Goal: Transaction & Acquisition: Register for event/course

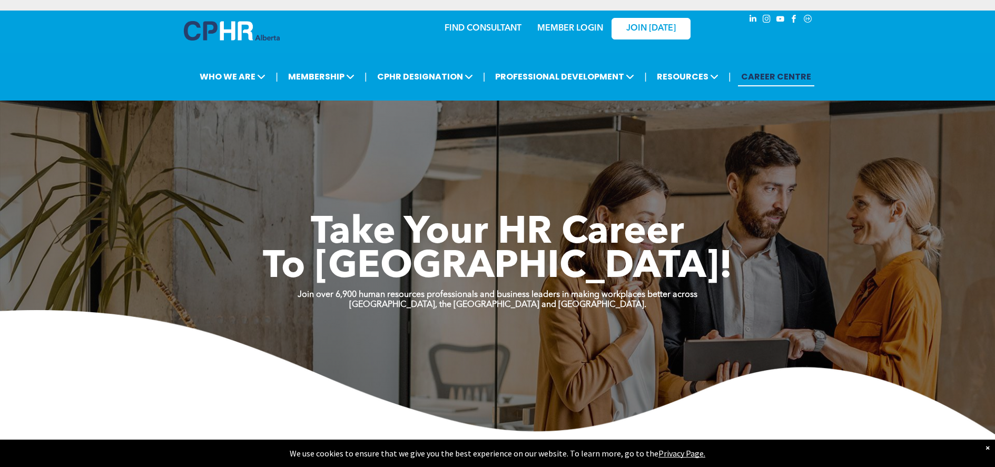
click at [583, 26] on link "MEMBER LOGIN" at bounding box center [570, 28] width 66 height 8
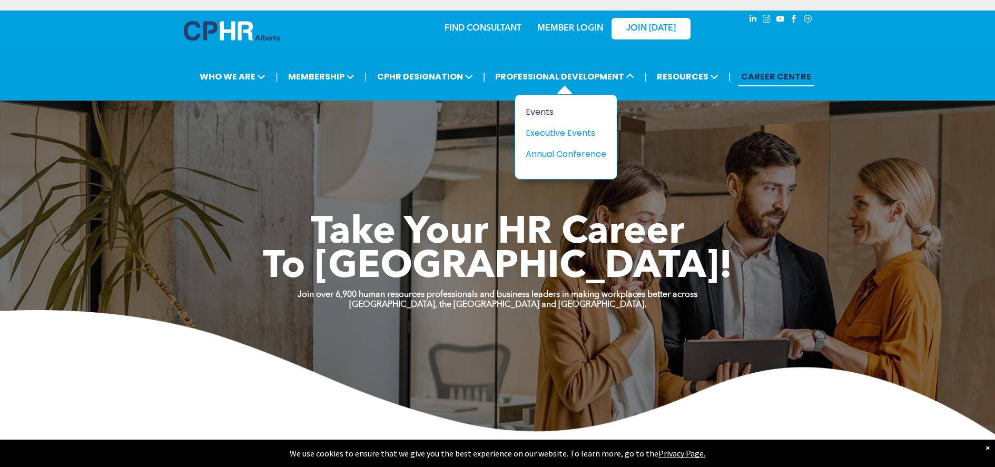
click at [543, 111] on div "Events" at bounding box center [562, 111] width 73 height 13
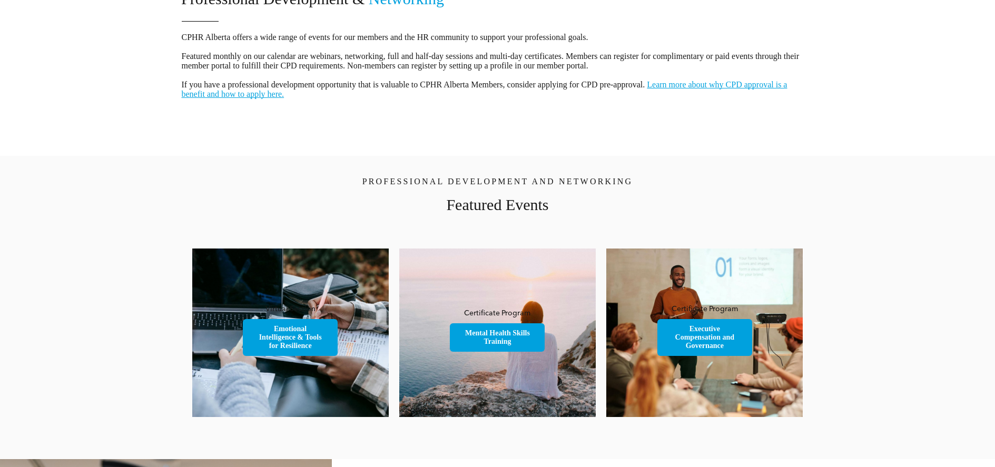
scroll to position [544, 0]
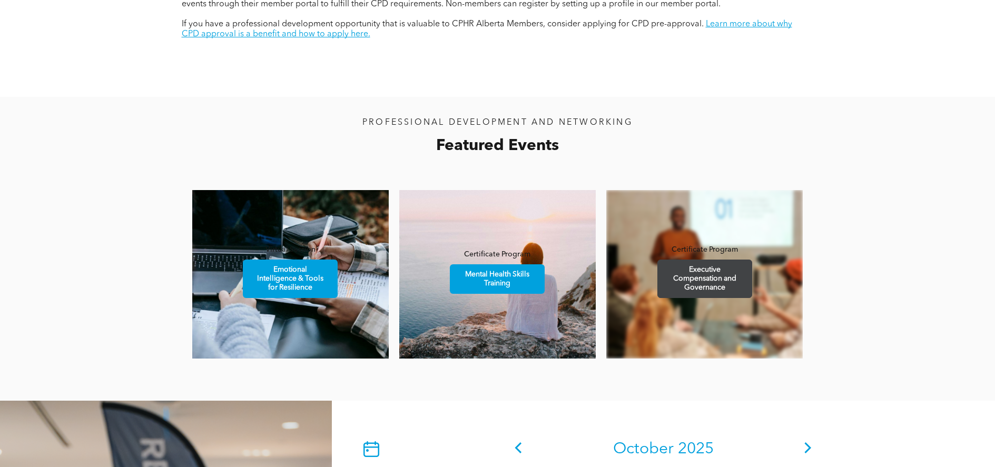
click at [742, 288] on span "Executive Compensation and Governance" at bounding box center [705, 278] width 92 height 37
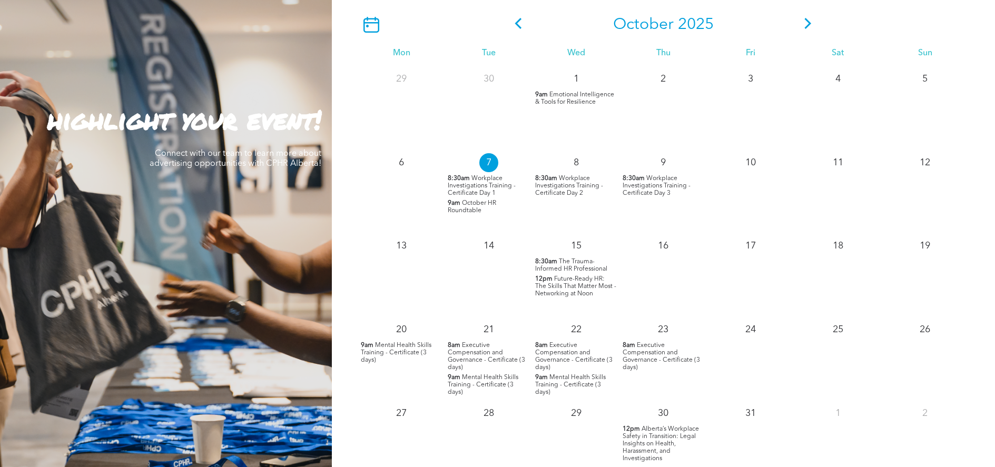
scroll to position [1047, 0]
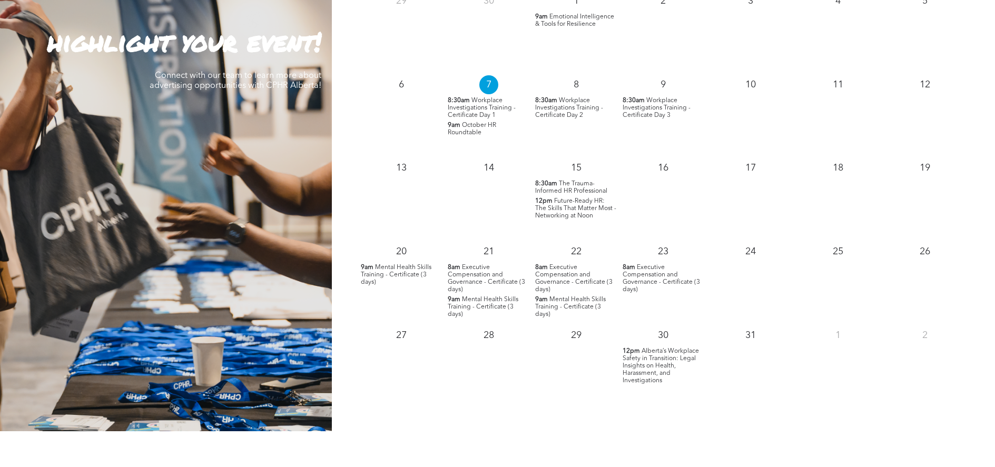
click at [577, 189] on span "The Trauma-Informed HR Professional" at bounding box center [571, 188] width 72 height 14
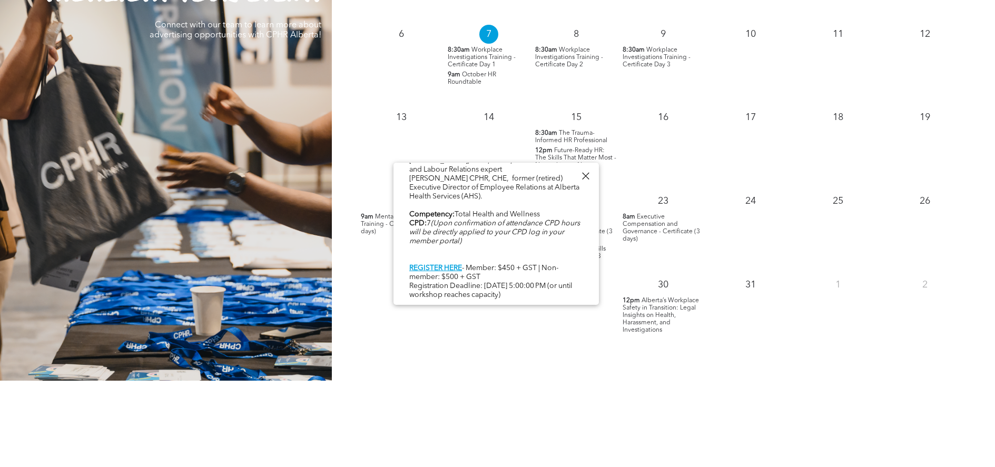
scroll to position [482, 0]
click at [591, 179] on div at bounding box center [586, 176] width 14 height 14
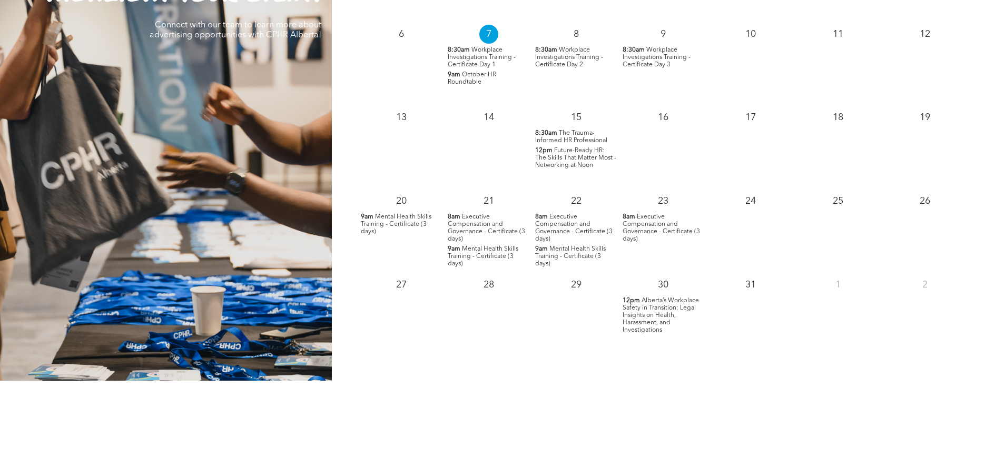
click at [484, 230] on span "Executive Compensation and Governance - Certificate (3 days)" at bounding box center [486, 228] width 77 height 28
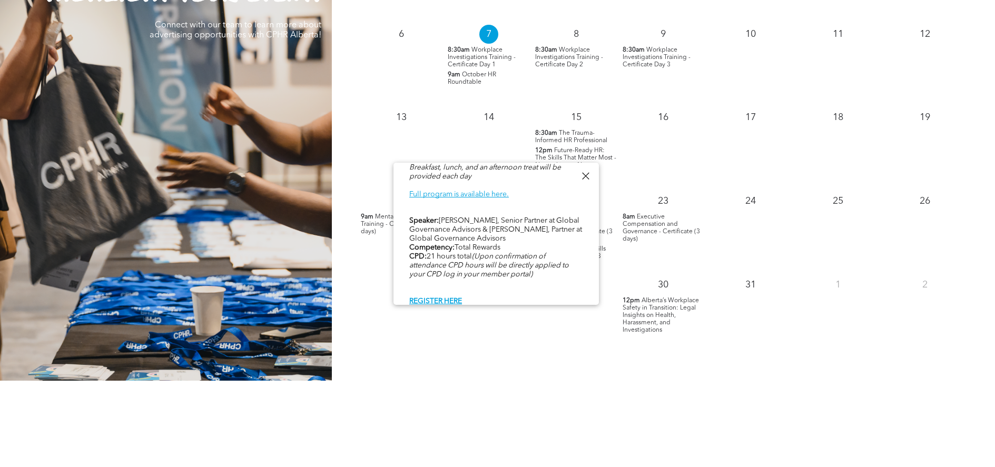
scroll to position [518, 0]
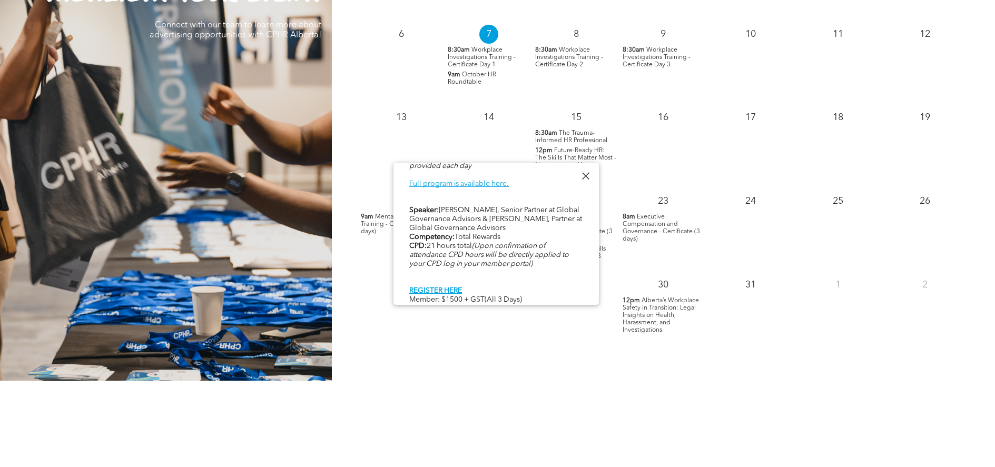
click at [788, 281] on div "31" at bounding box center [750, 282] width 87 height 23
click at [591, 141] on span "The Trauma-Informed HR Professional" at bounding box center [571, 137] width 72 height 14
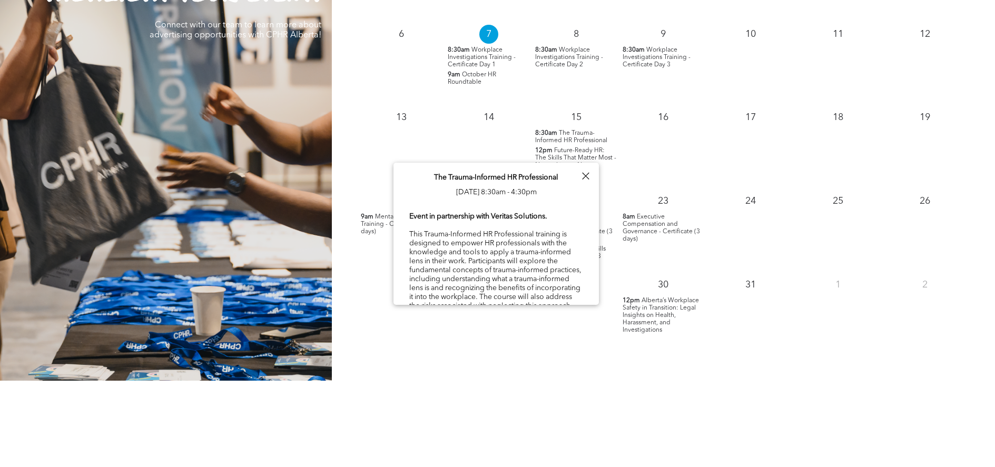
click at [586, 177] on div at bounding box center [586, 176] width 14 height 14
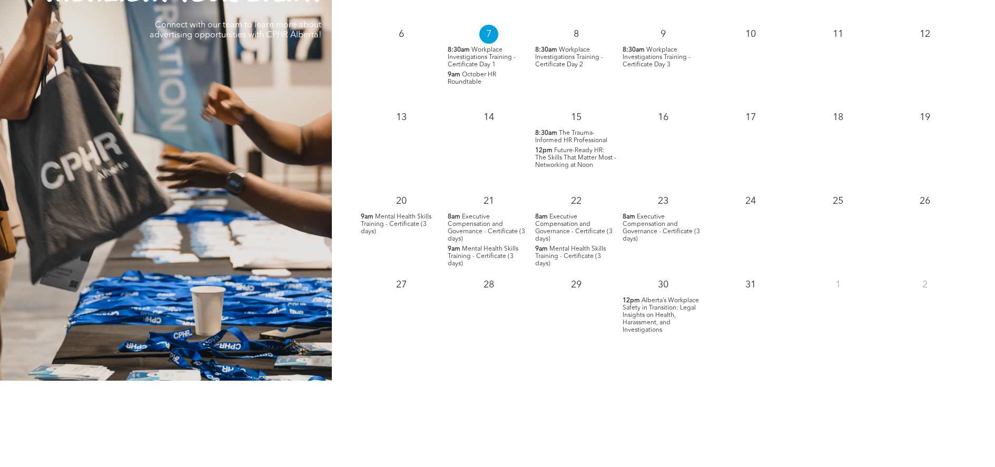
click at [651, 328] on span "Alberta’s Workplace Safety in Transition: Legal Insights on Health, Harassment,…" at bounding box center [661, 316] width 76 height 36
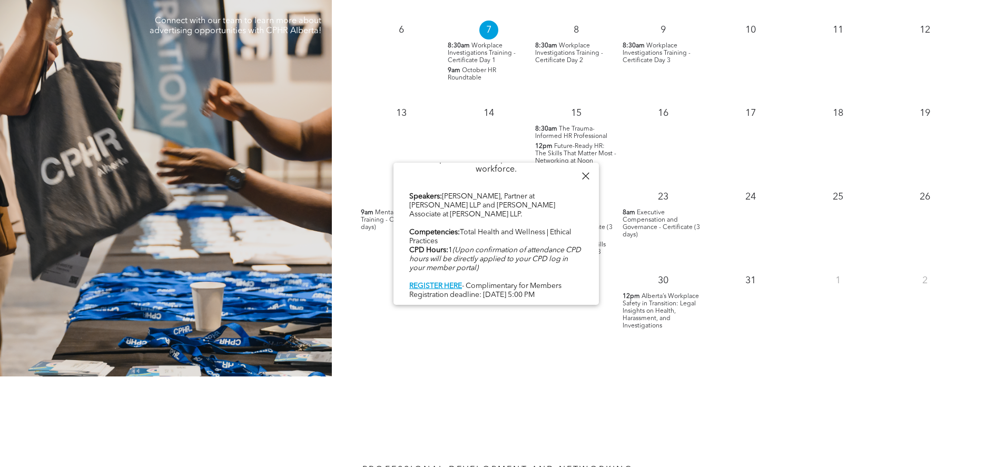
scroll to position [1104, 0]
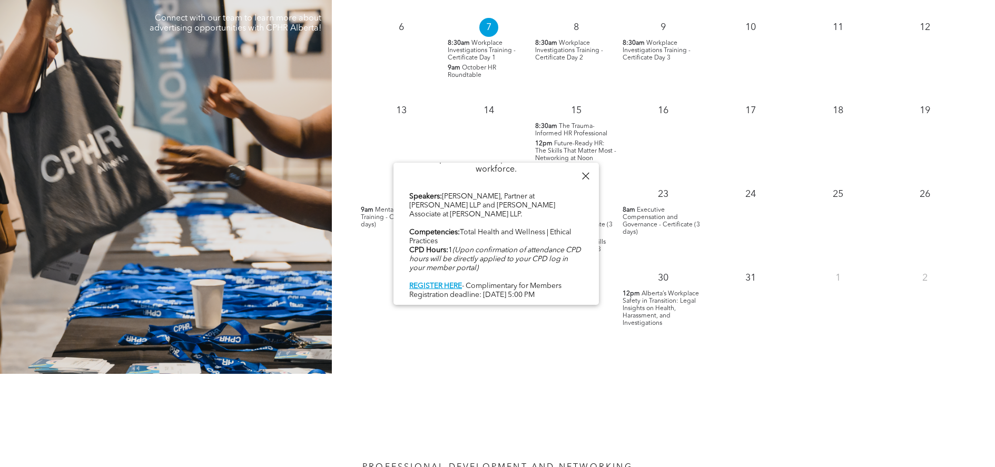
click at [678, 362] on div "[DATE] Mon Tue Wed Thu Fri Sat Sun 29 30 1 9am Emotional Intelligence & Tools f…" at bounding box center [663, 107] width 663 height 533
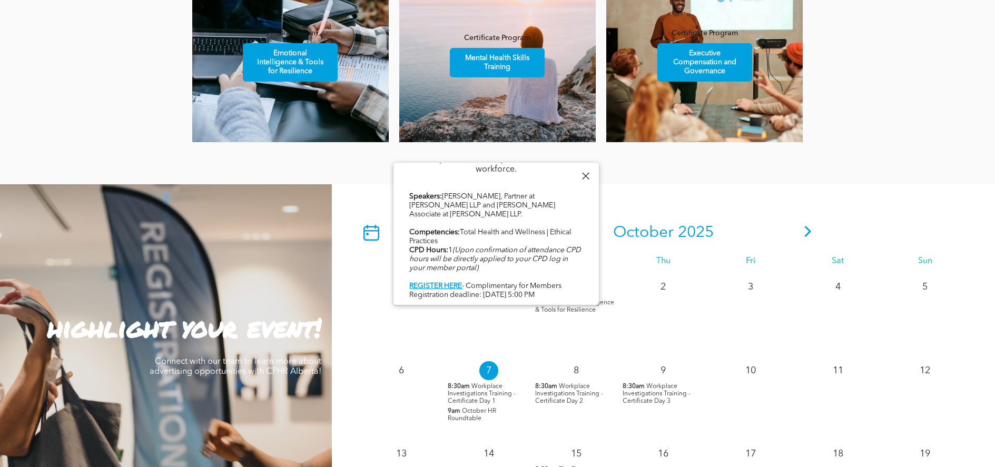
scroll to position [619, 0]
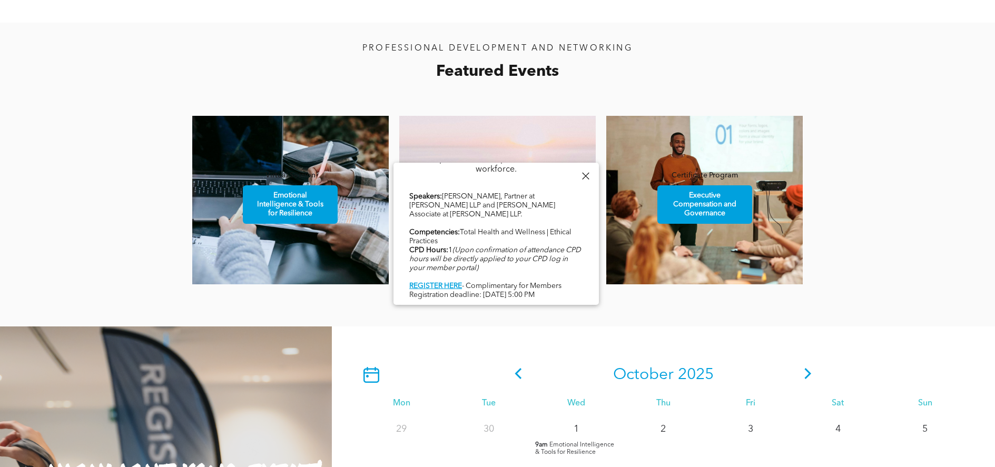
click at [586, 174] on div at bounding box center [586, 176] width 14 height 14
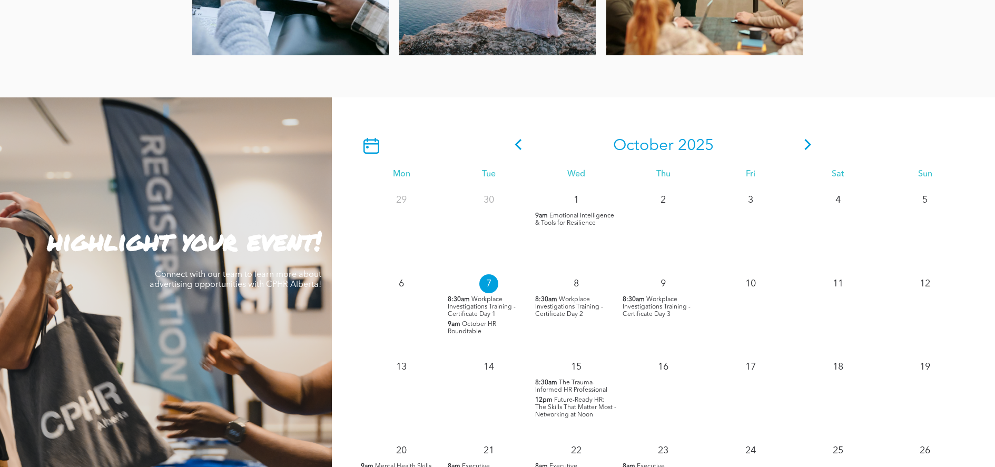
scroll to position [862, 0]
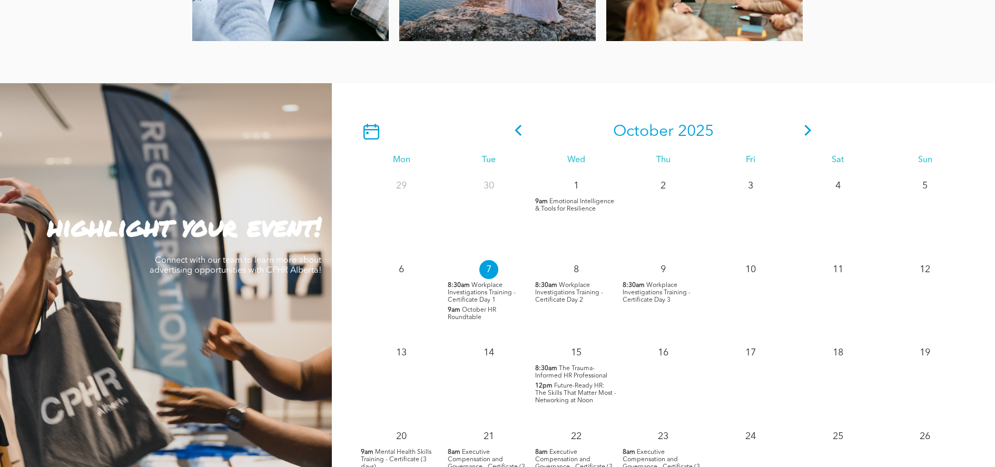
click at [579, 366] on span "The Trauma-Informed HR Professional" at bounding box center [571, 373] width 72 height 14
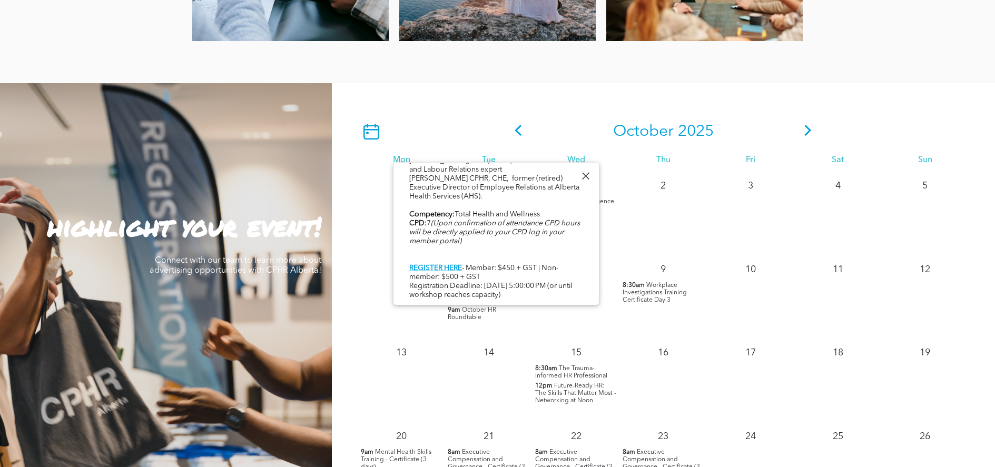
scroll to position [1088, 0]
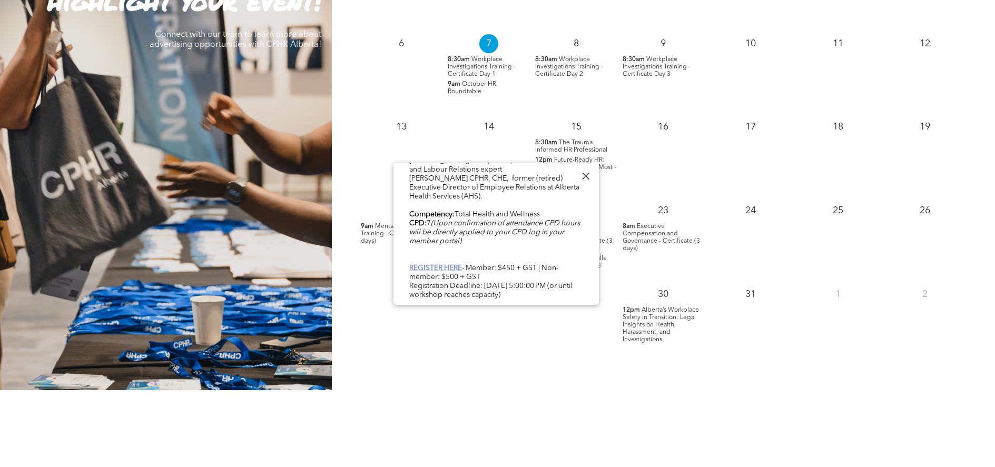
click at [453, 266] on link "REGISTER HERE" at bounding box center [435, 267] width 53 height 7
